Goal: Information Seeking & Learning: Find specific page/section

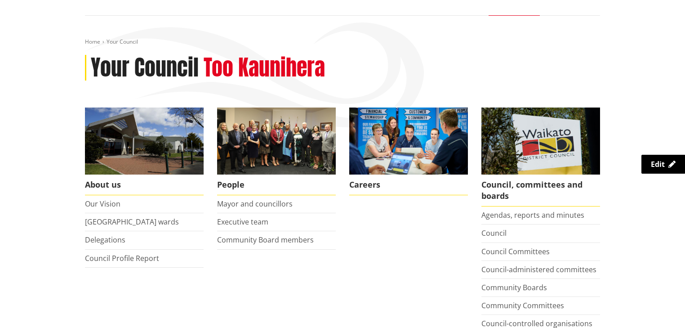
scroll to position [144, 0]
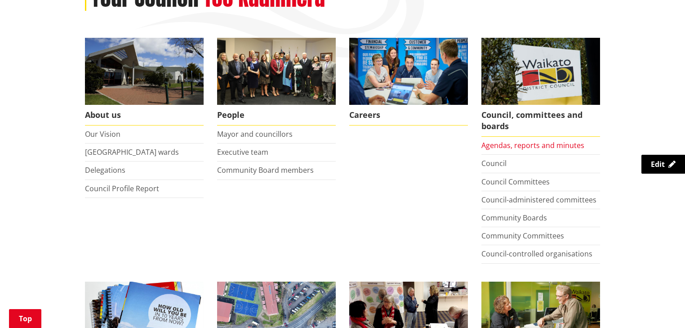
click at [558, 148] on link "Agendas, reports and minutes" at bounding box center [533, 145] width 103 height 10
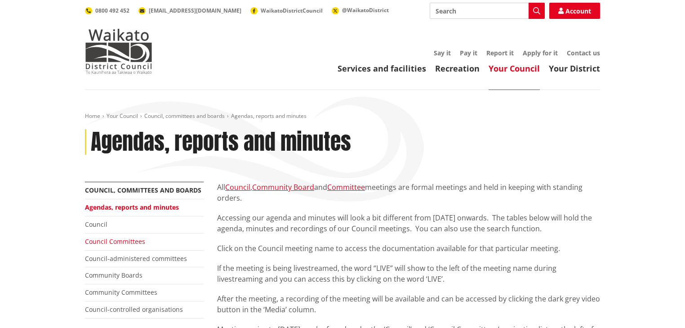
click at [101, 242] on link "Council Committees" at bounding box center [115, 241] width 60 height 9
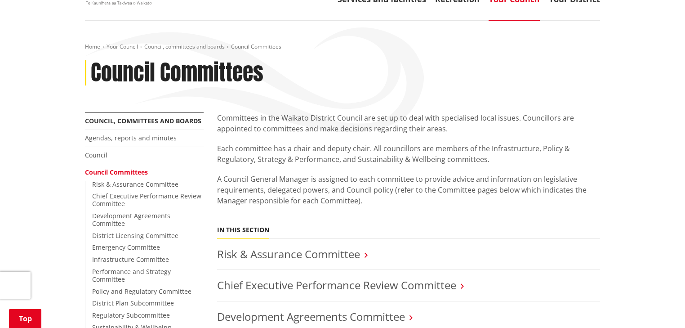
scroll to position [144, 0]
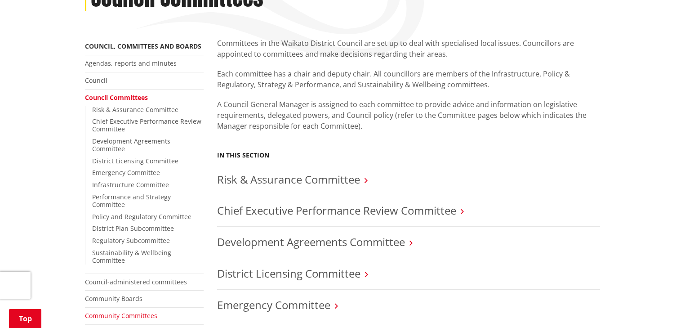
click at [119, 311] on link "Community Committees" at bounding box center [121, 315] width 72 height 9
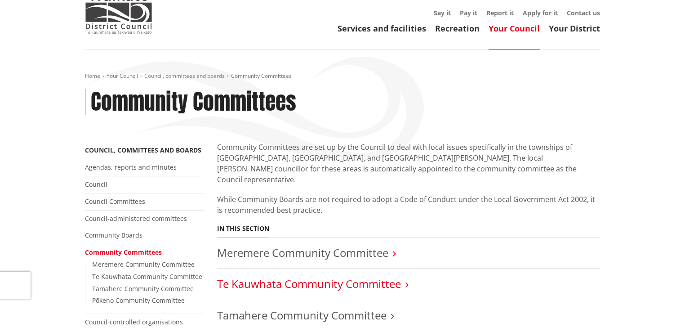
scroll to position [144, 0]
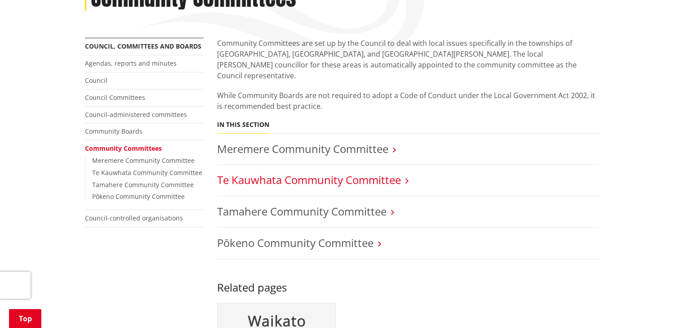
click at [323, 172] on link "Te Kauwhata Community Committee" at bounding box center [309, 179] width 184 height 15
click at [355, 173] on link "Te Kauwhata Community Committee" at bounding box center [309, 179] width 184 height 15
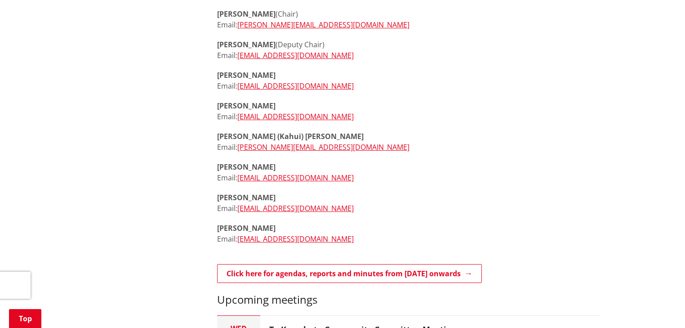
scroll to position [468, 0]
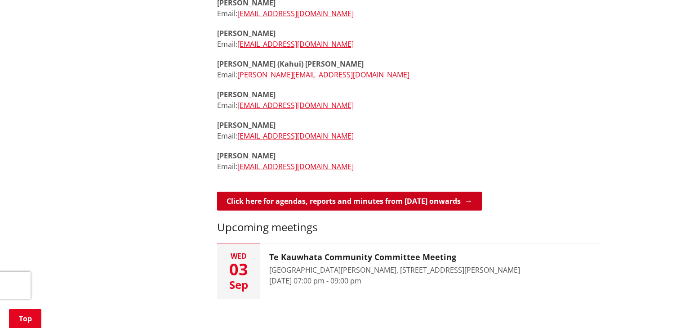
click at [413, 204] on link "Click here for agendas, reports and minutes from [DATE] onwards" at bounding box center [349, 201] width 265 height 19
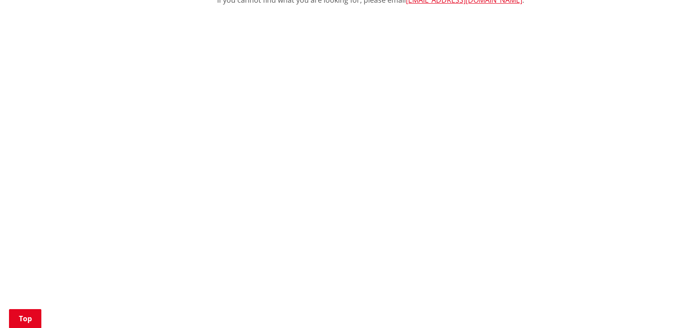
scroll to position [396, 0]
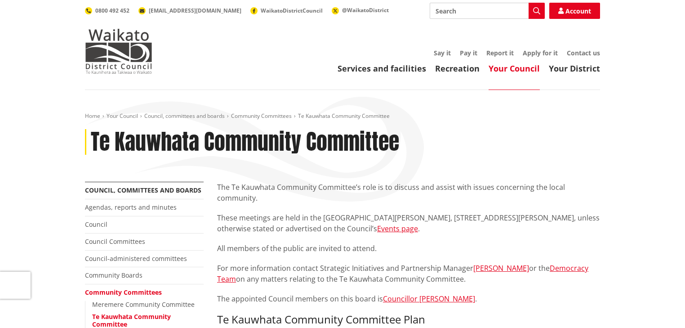
scroll to position [468, 0]
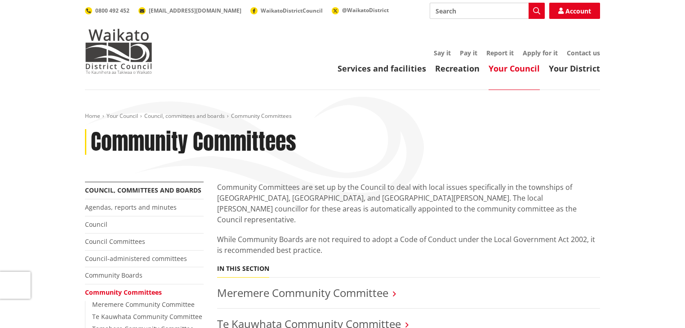
scroll to position [144, 0]
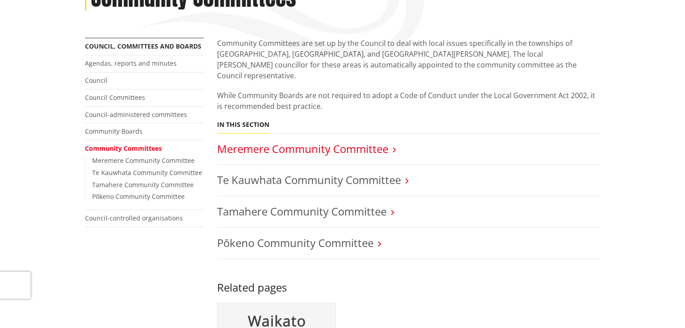
click at [262, 141] on link "Meremere Community Committee" at bounding box center [302, 148] width 171 height 15
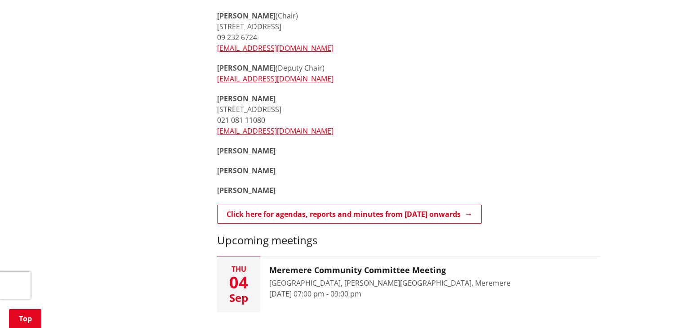
scroll to position [468, 0]
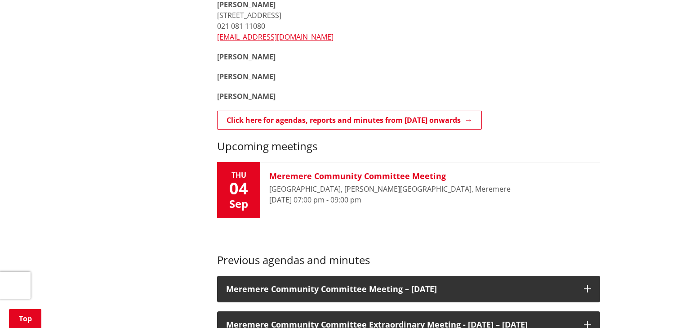
click at [341, 196] on time "[DATE] 07:00 pm - 09:00 pm" at bounding box center [315, 200] width 92 height 10
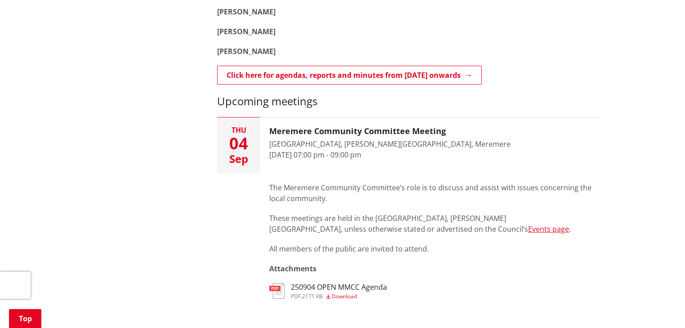
scroll to position [540, 0]
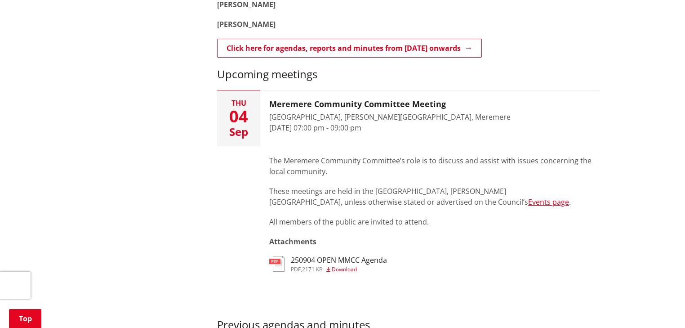
click at [342, 264] on h3 "250904 OPEN MMCC Agenda" at bounding box center [339, 260] width 96 height 9
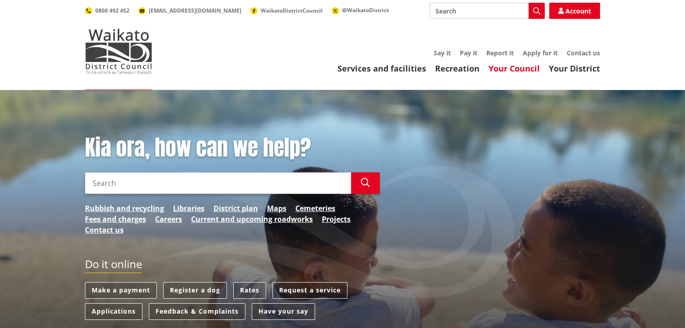
click at [514, 66] on link "Your Council" at bounding box center [514, 68] width 51 height 11
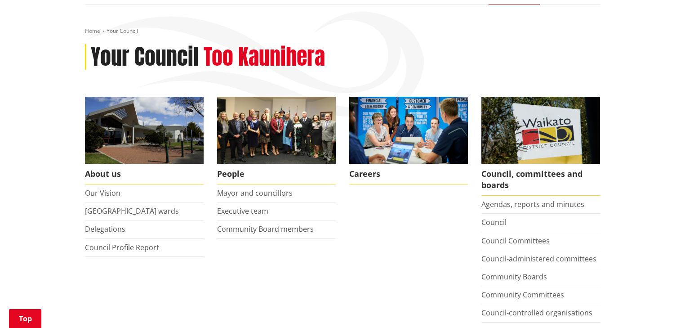
scroll to position [144, 0]
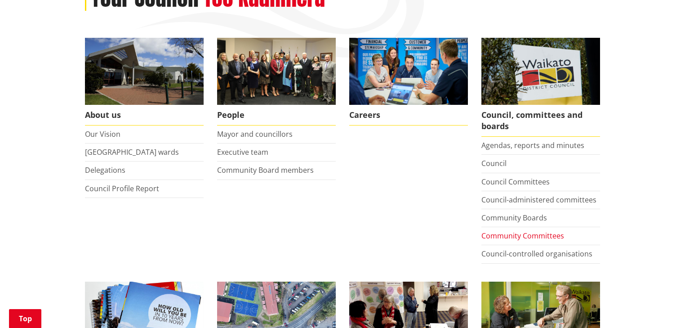
click at [496, 232] on link "Community Committees" at bounding box center [523, 236] width 83 height 10
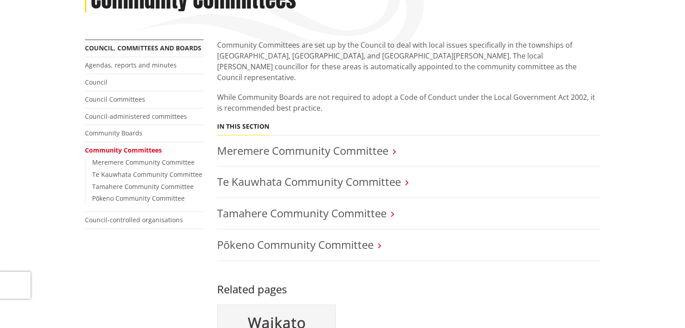
scroll to position [144, 0]
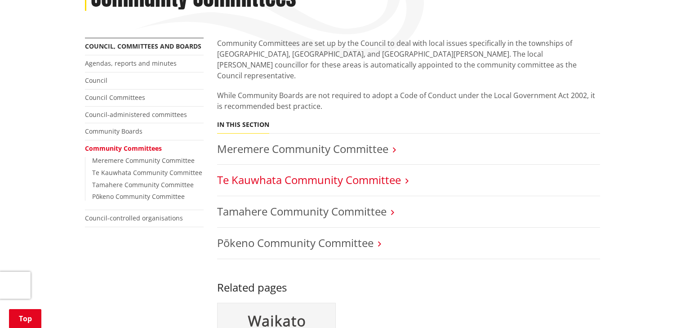
click at [292, 173] on link "Te Kauwhata Community Committee" at bounding box center [309, 179] width 184 height 15
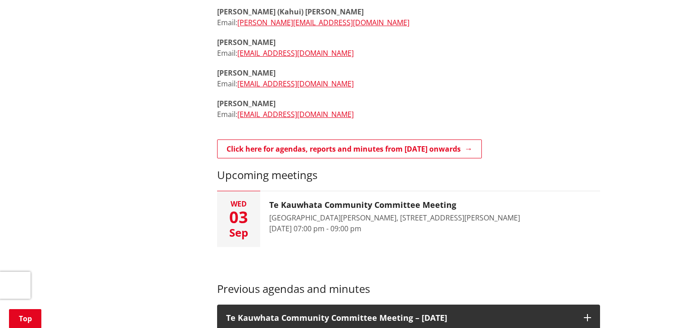
scroll to position [576, 0]
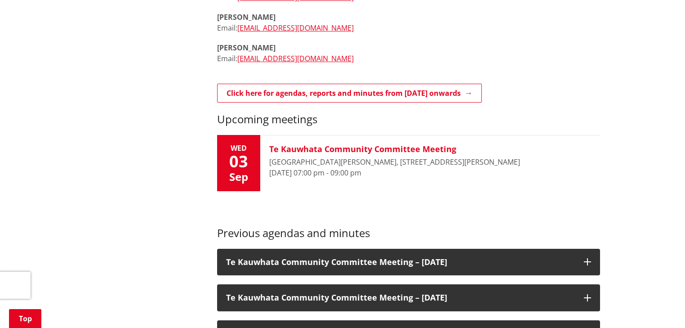
click at [342, 168] on time "[DATE] 07:00 pm - 09:00 pm" at bounding box center [315, 173] width 92 height 10
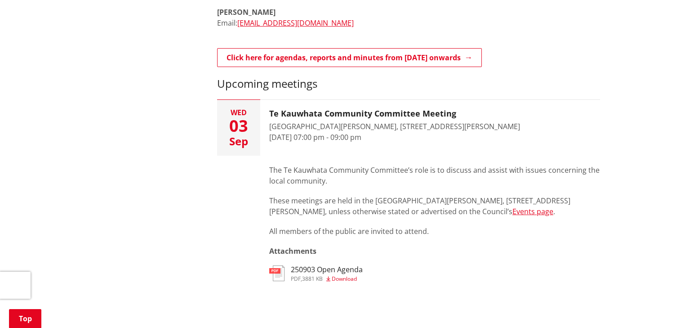
scroll to position [612, 0]
click at [315, 275] on span "3881 KB" at bounding box center [312, 278] width 21 height 8
